Goal: Information Seeking & Learning: Learn about a topic

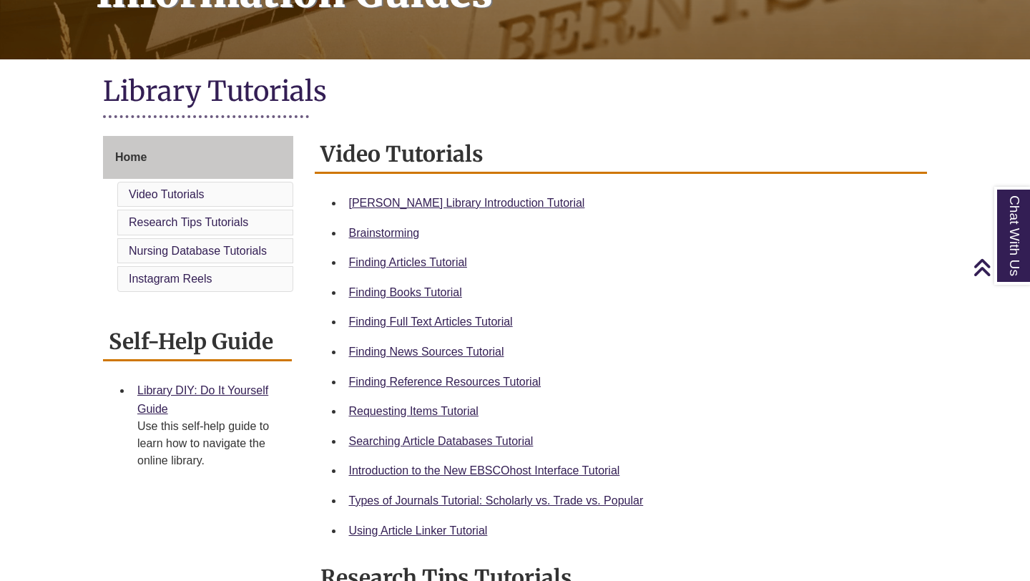
scroll to position [273, 0]
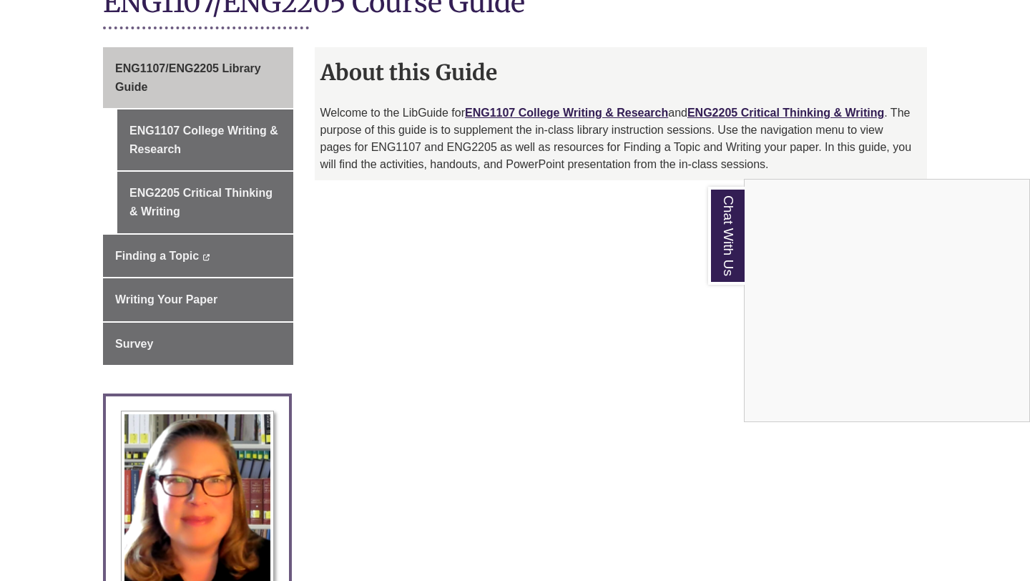
scroll to position [358, 0]
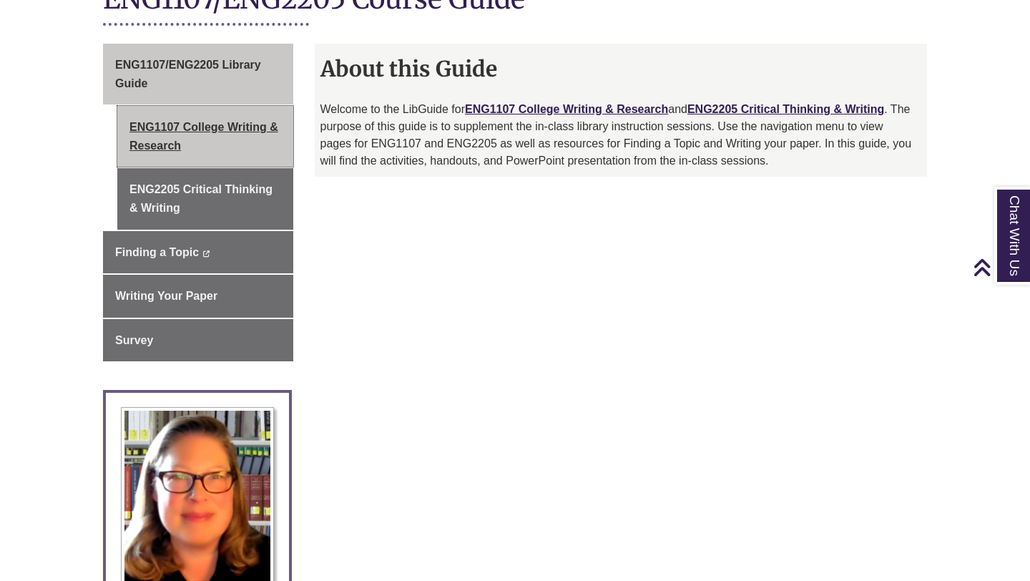
click at [255, 129] on link "ENG1107 College Writing & Research" at bounding box center [205, 136] width 176 height 61
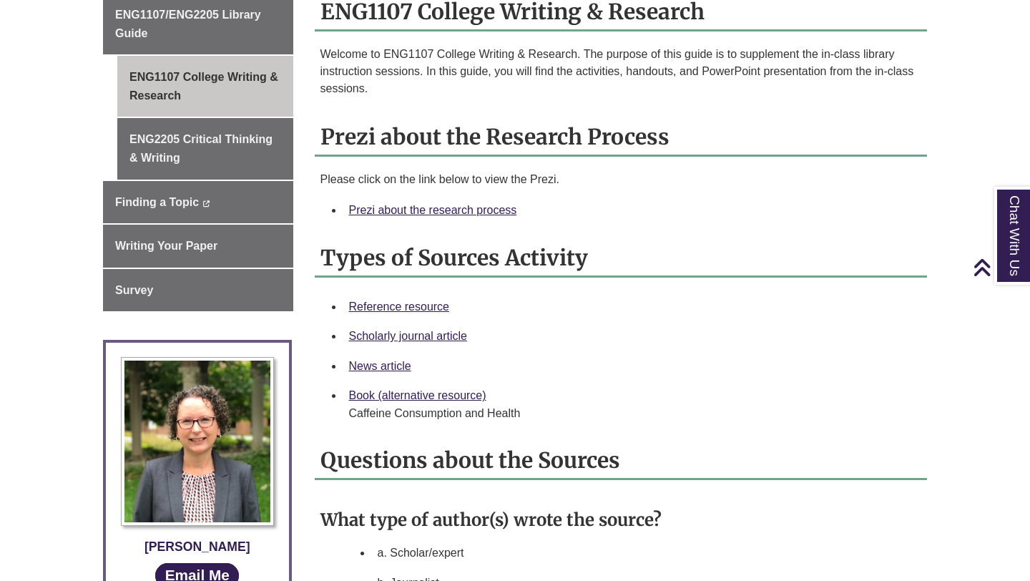
scroll to position [412, 0]
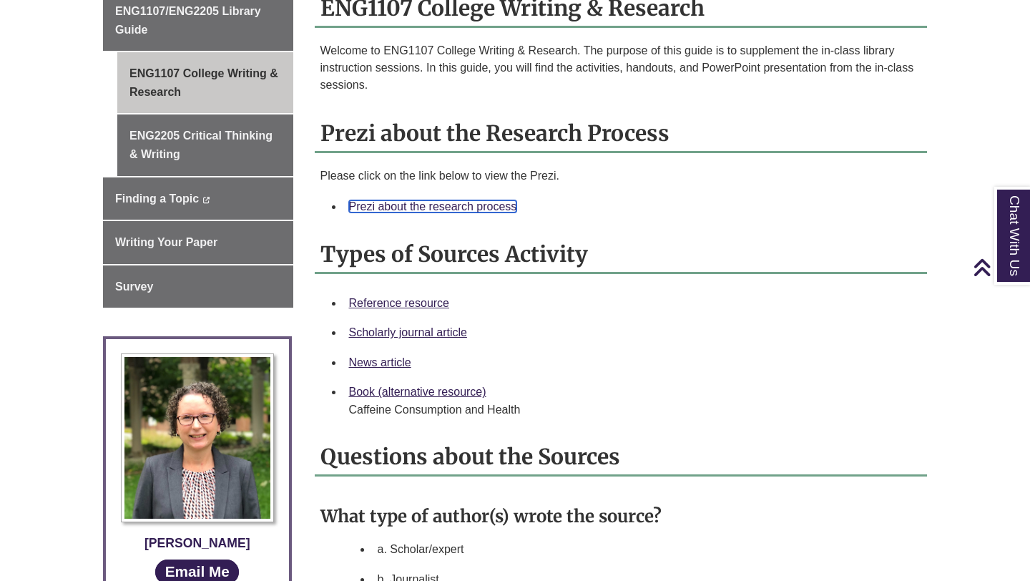
click at [501, 203] on link "Prezi about the research process" at bounding box center [433, 206] width 168 height 12
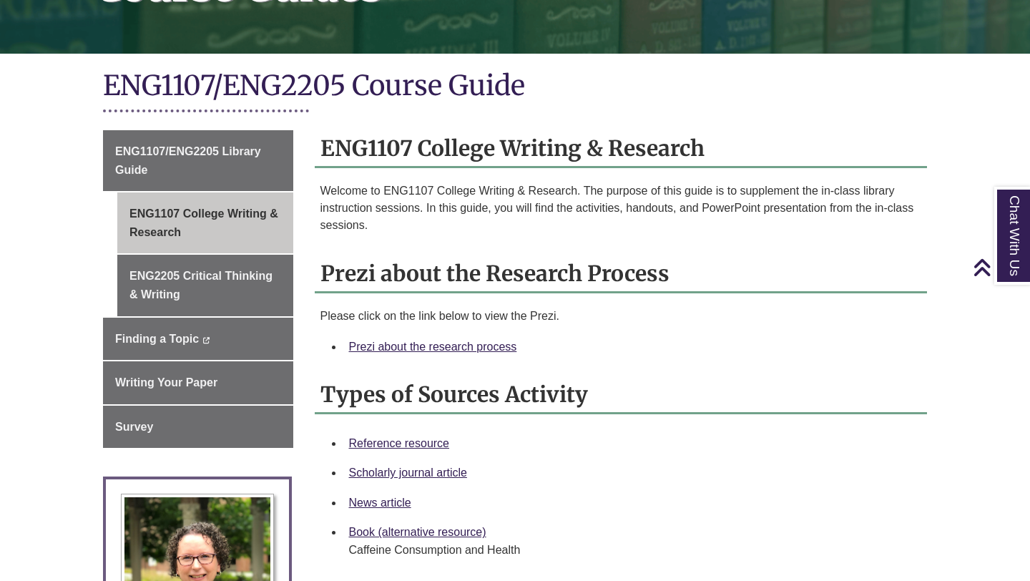
scroll to position [230, 0]
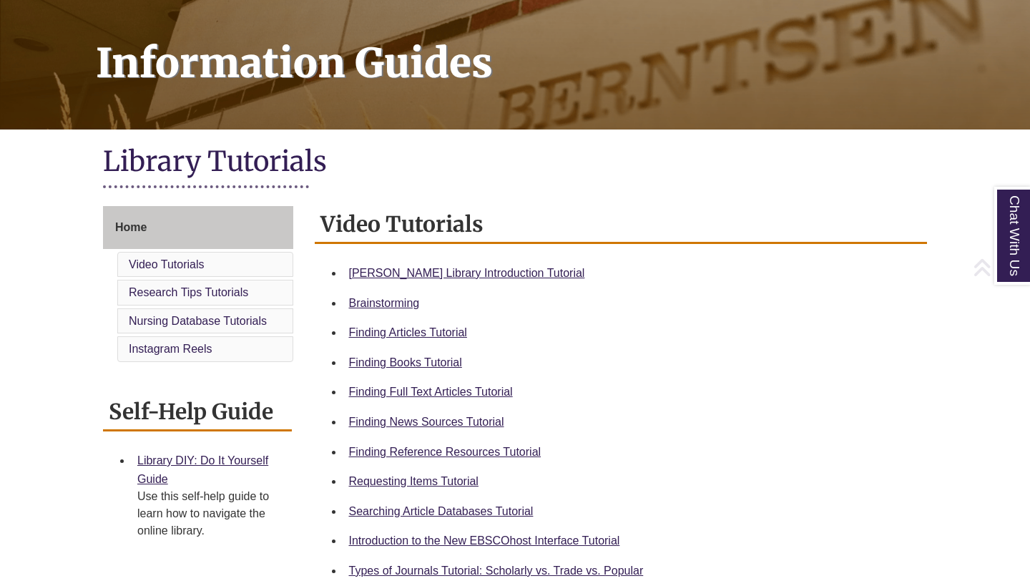
scroll to position [211, 0]
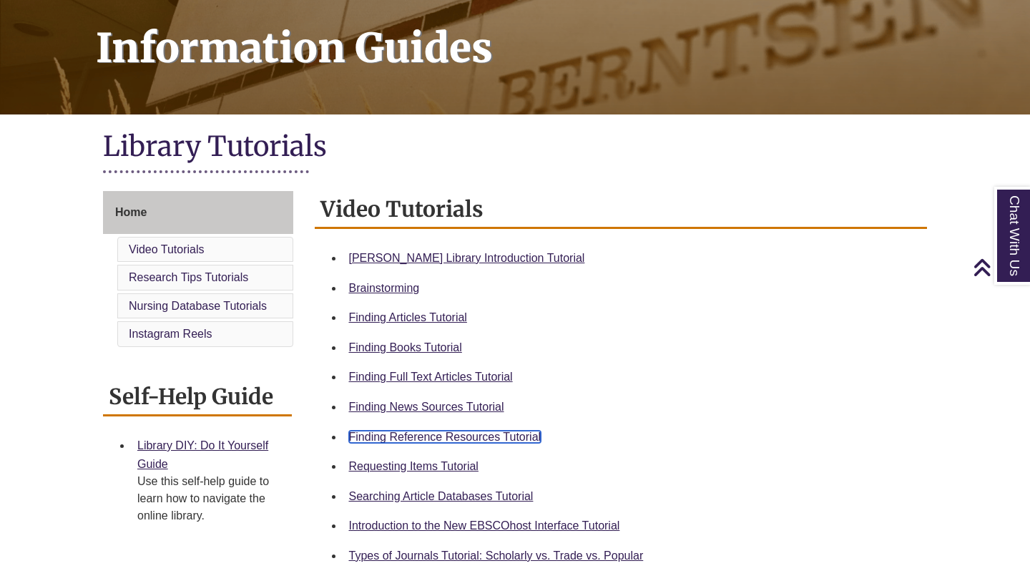
click at [496, 433] on link "Finding Reference Resources Tutorial" at bounding box center [445, 437] width 192 height 12
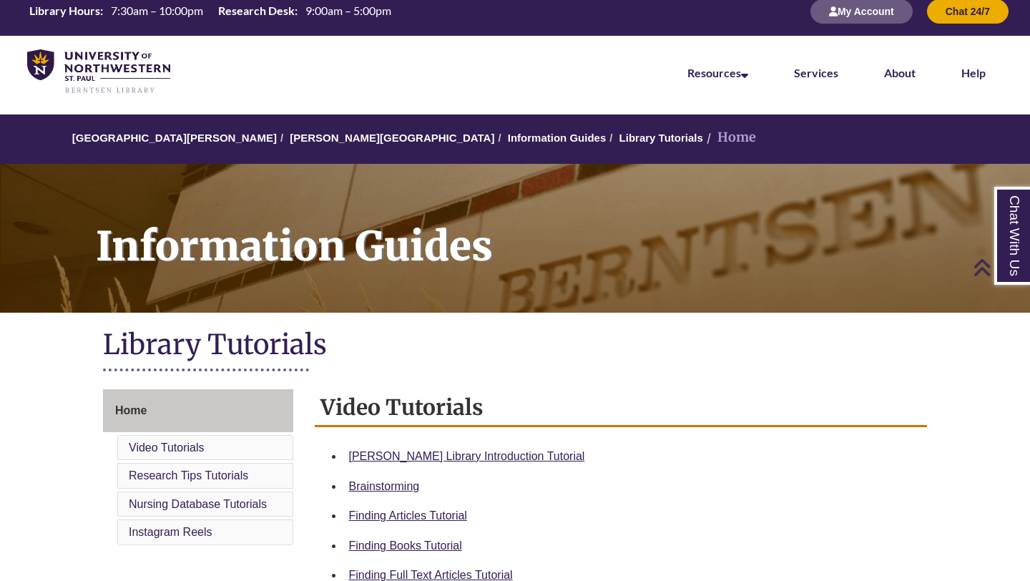
scroll to position [0, 0]
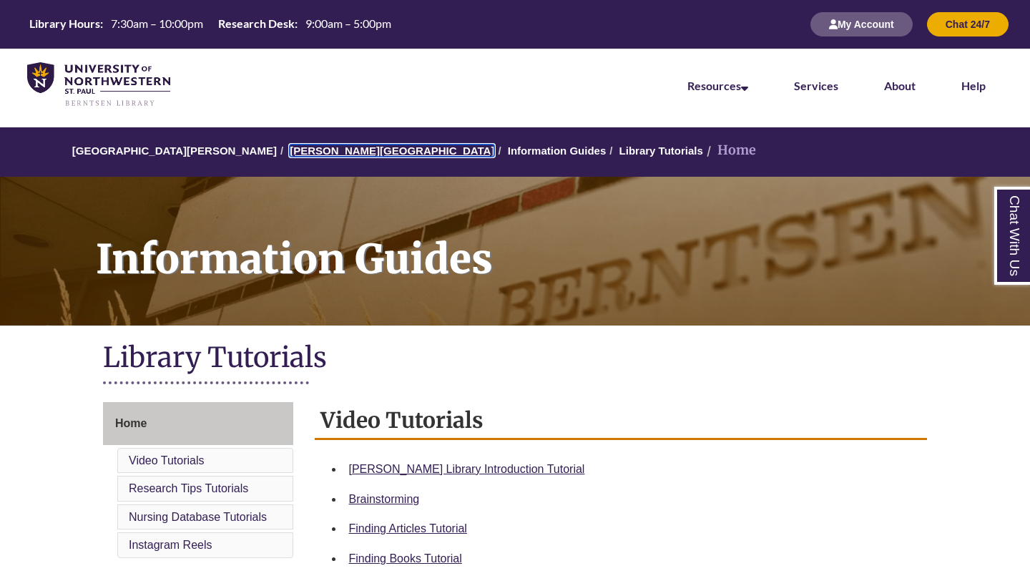
click at [300, 154] on link "[PERSON_NAME][GEOGRAPHIC_DATA]" at bounding box center [392, 150] width 205 height 12
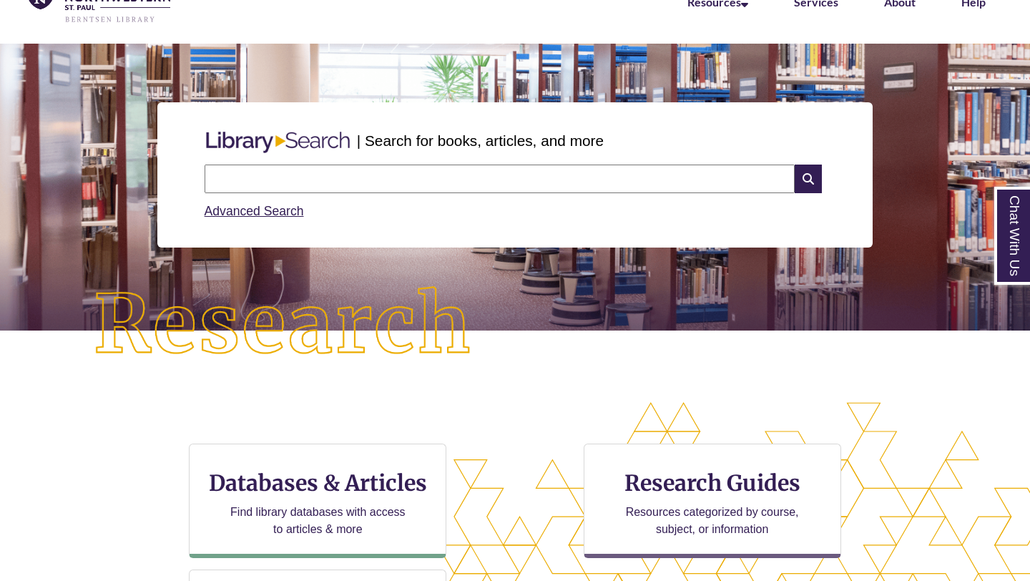
scroll to position [86, 0]
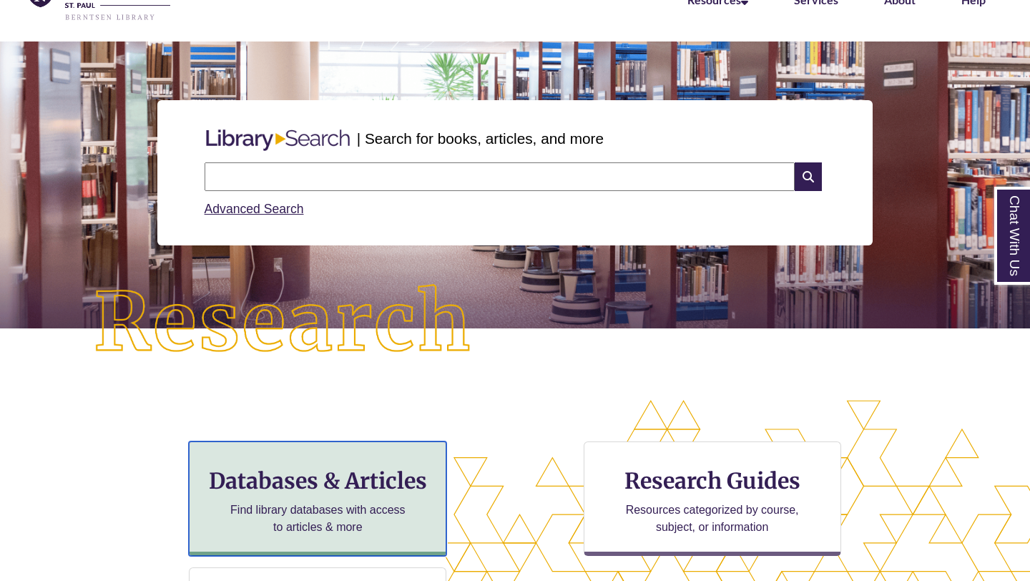
click at [386, 480] on h3 "Databases & Articles" at bounding box center [317, 480] width 233 height 27
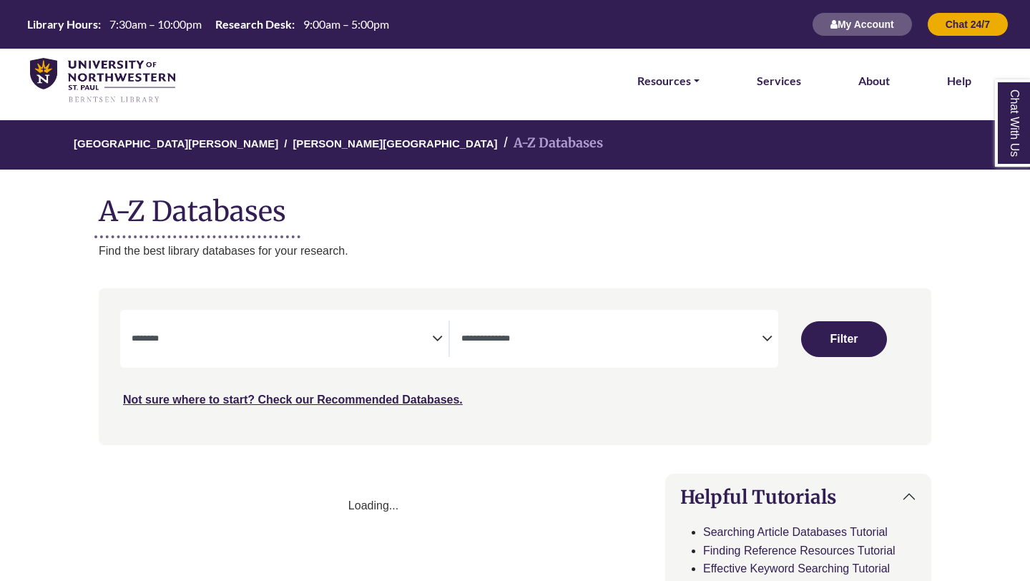
select select "Database Subject Filter"
select select "Database Types Filter"
select select "Database Subject Filter"
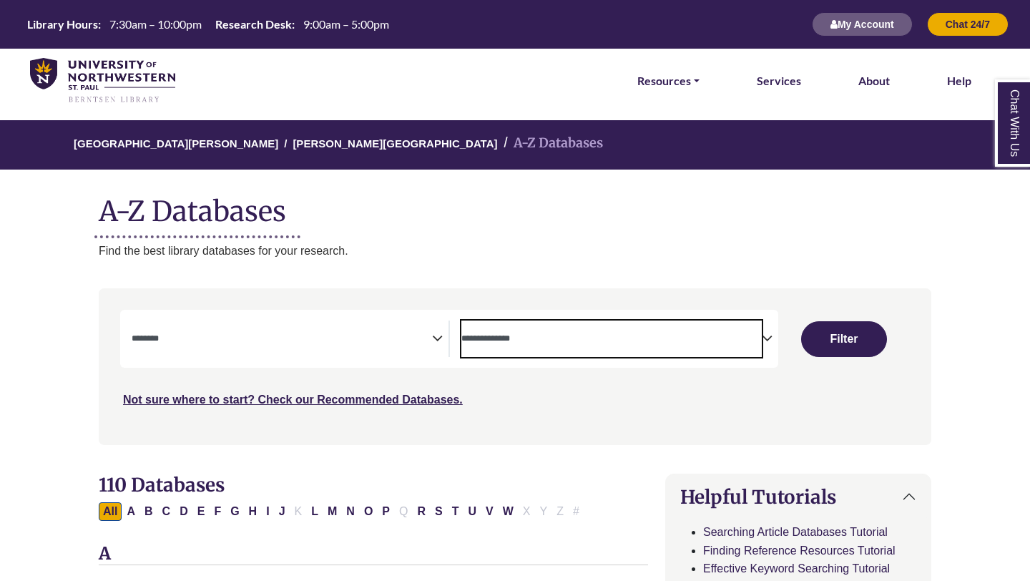
click at [746, 346] on span "Search filters" at bounding box center [611, 338] width 300 height 36
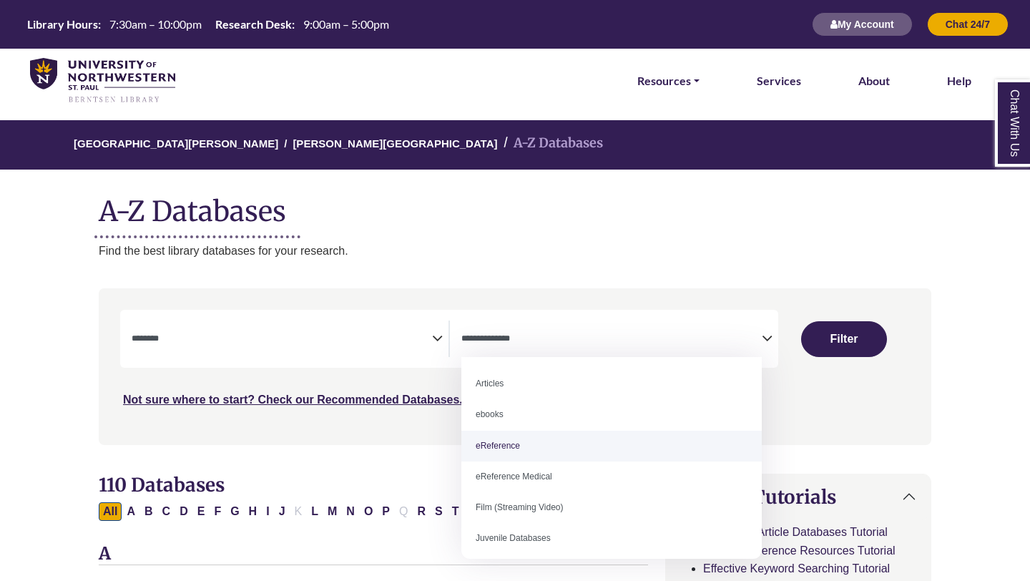
select select "*****"
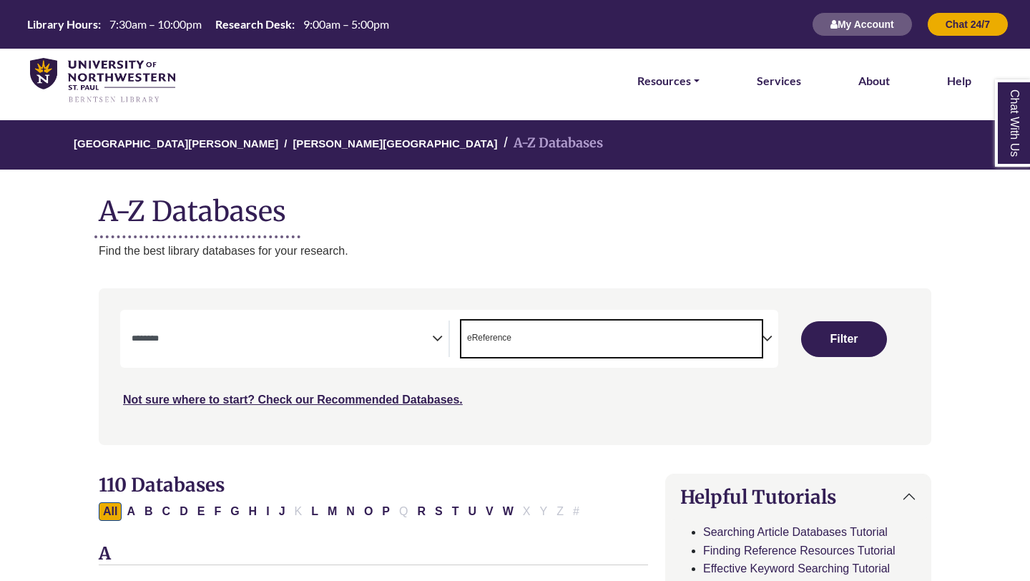
click at [427, 335] on textarea "Search" at bounding box center [282, 339] width 300 height 11
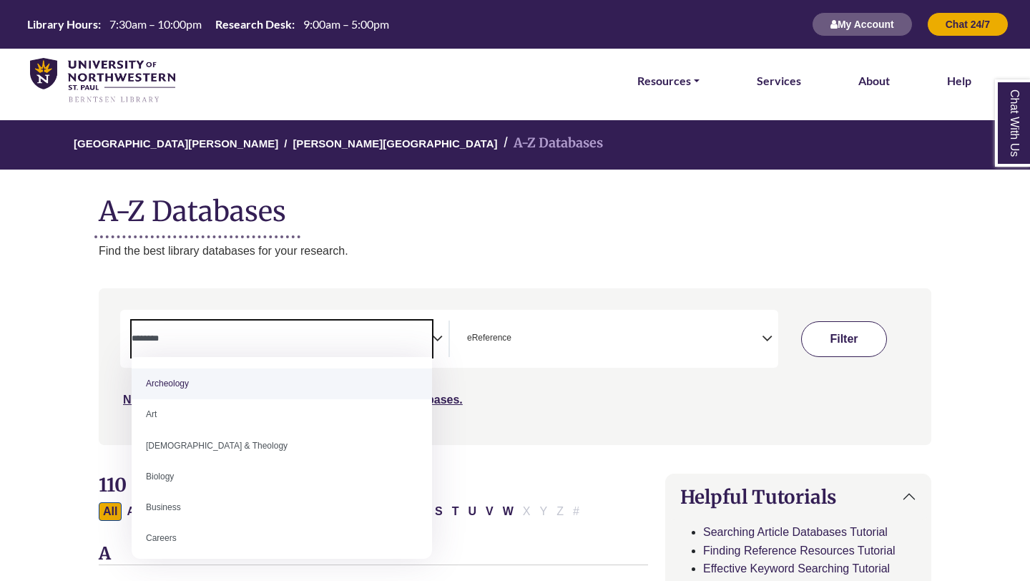
click at [873, 344] on button "Filter" at bounding box center [844, 339] width 86 height 36
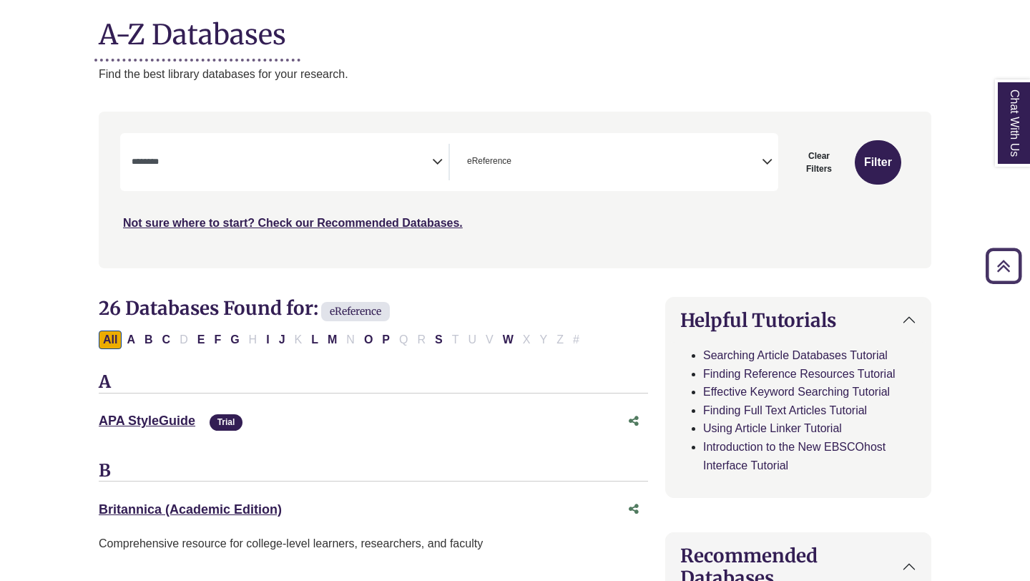
scroll to position [155, 0]
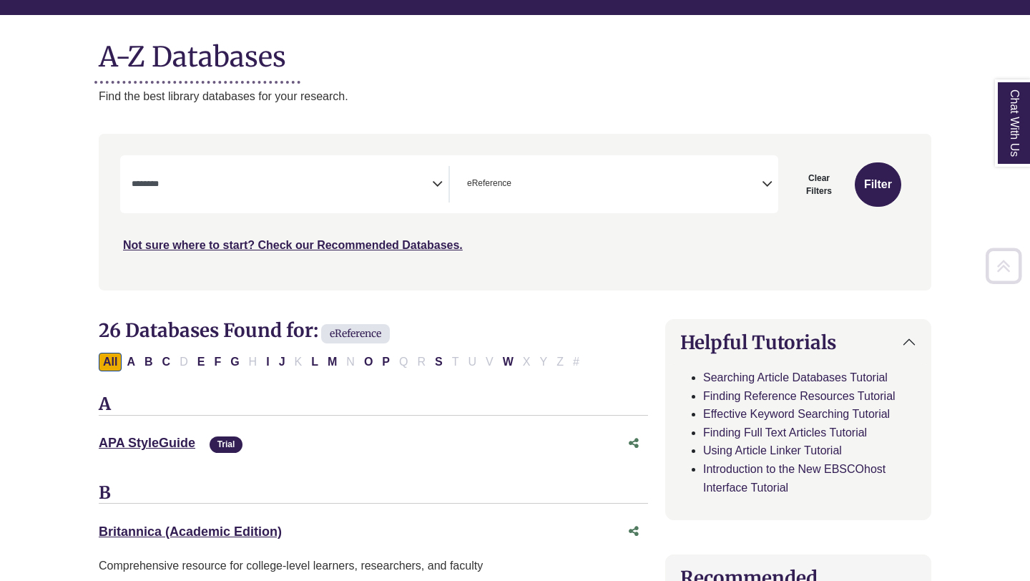
click at [391, 182] on textarea "Search" at bounding box center [282, 185] width 300 height 11
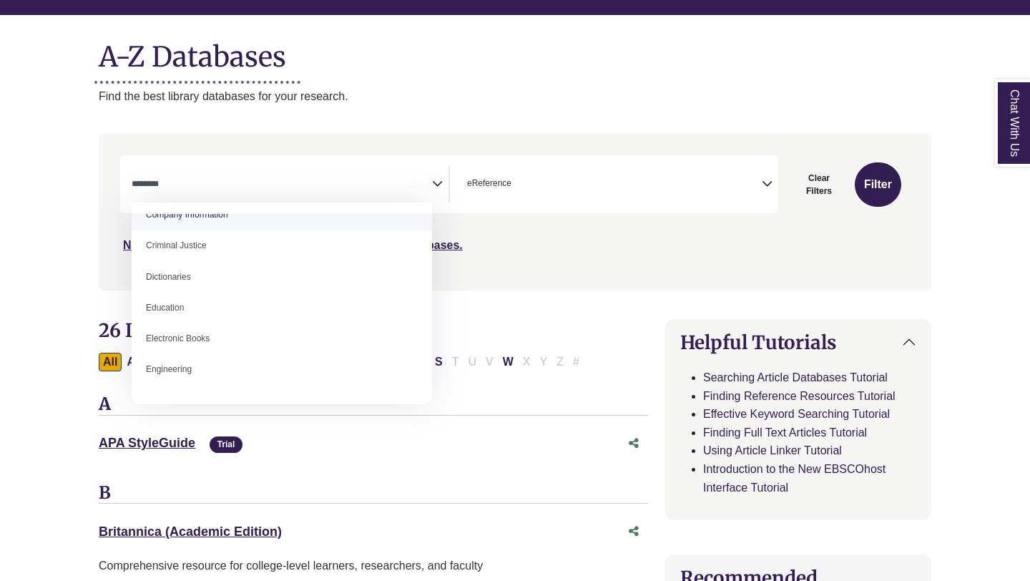
scroll to position [341, 0]
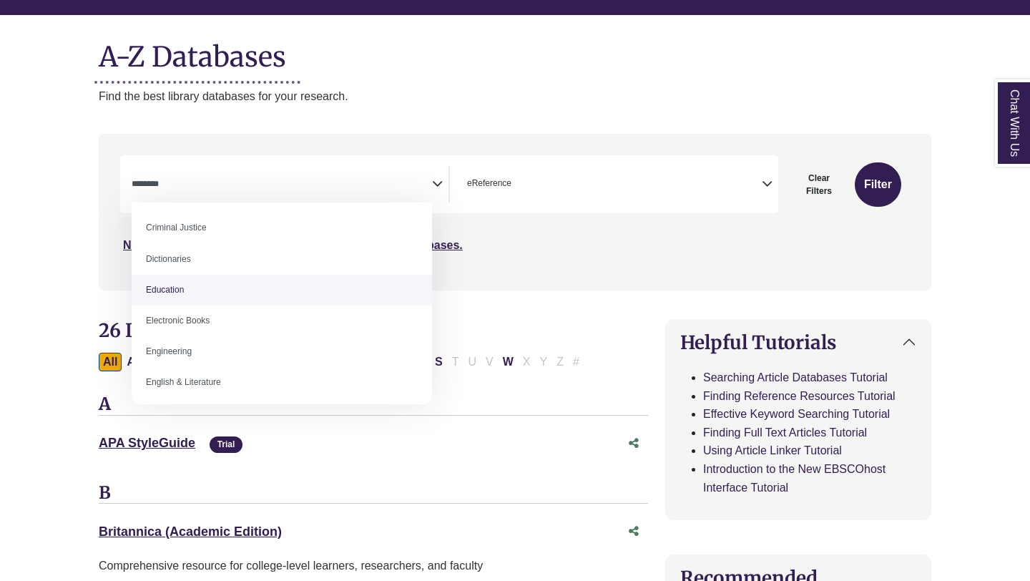
select select "*****"
